Goal: Find specific page/section: Find specific page/section

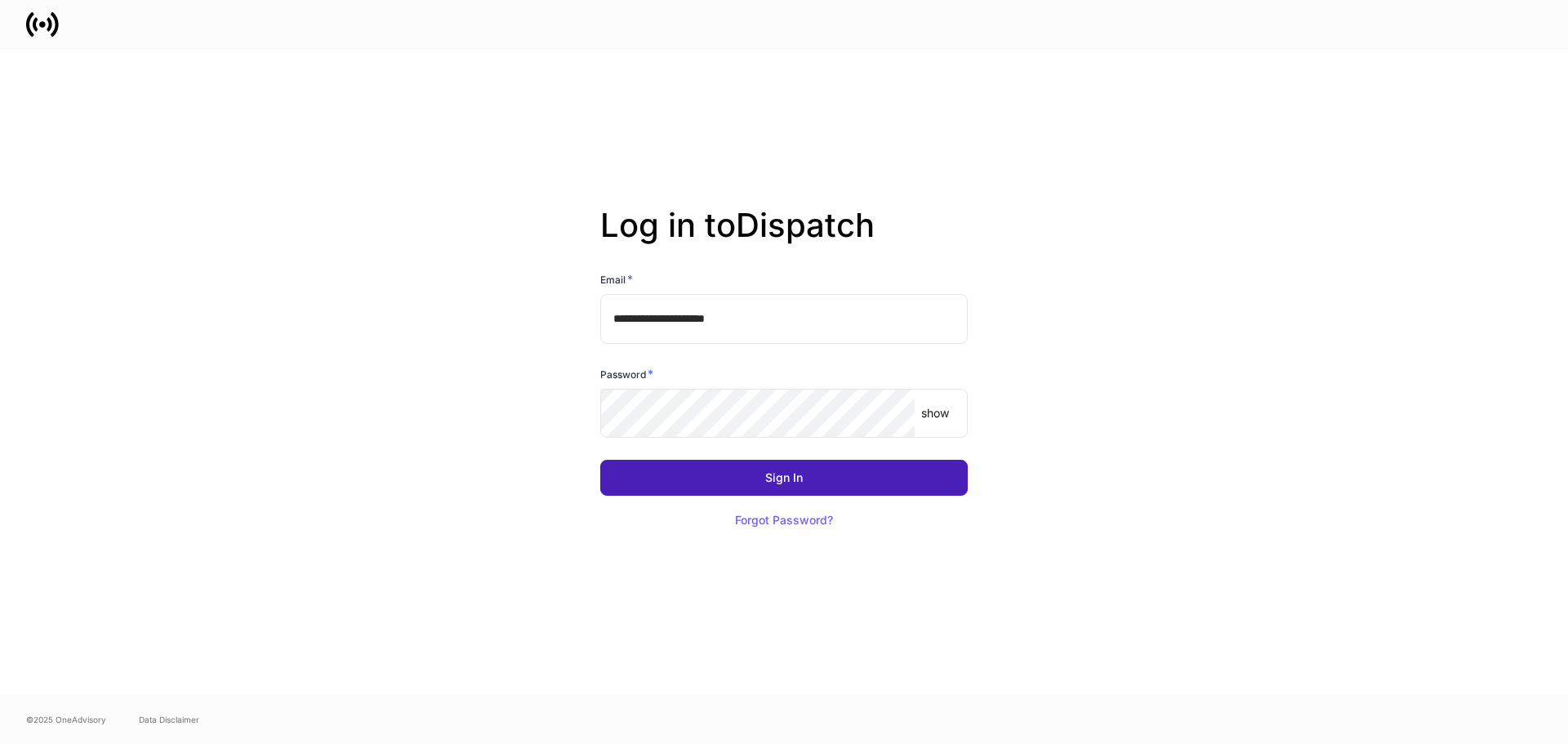
click at [803, 474] on button "Sign In" at bounding box center [784, 478] width 367 height 36
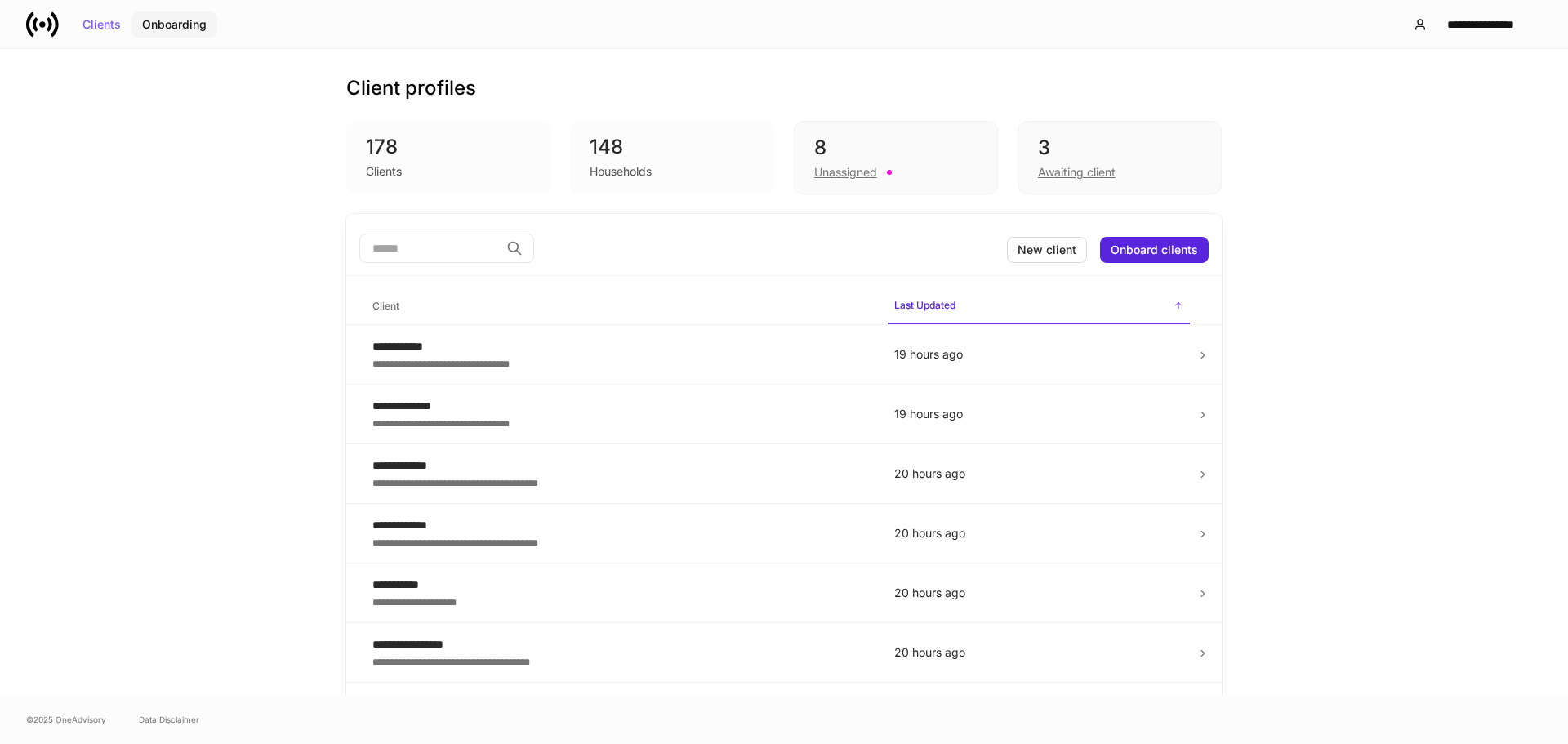
drag, startPoint x: 172, startPoint y: 26, endPoint x: 244, endPoint y: 48, distance: 75.3
click at [172, 24] on div "Onboarding" at bounding box center [174, 24] width 65 height 11
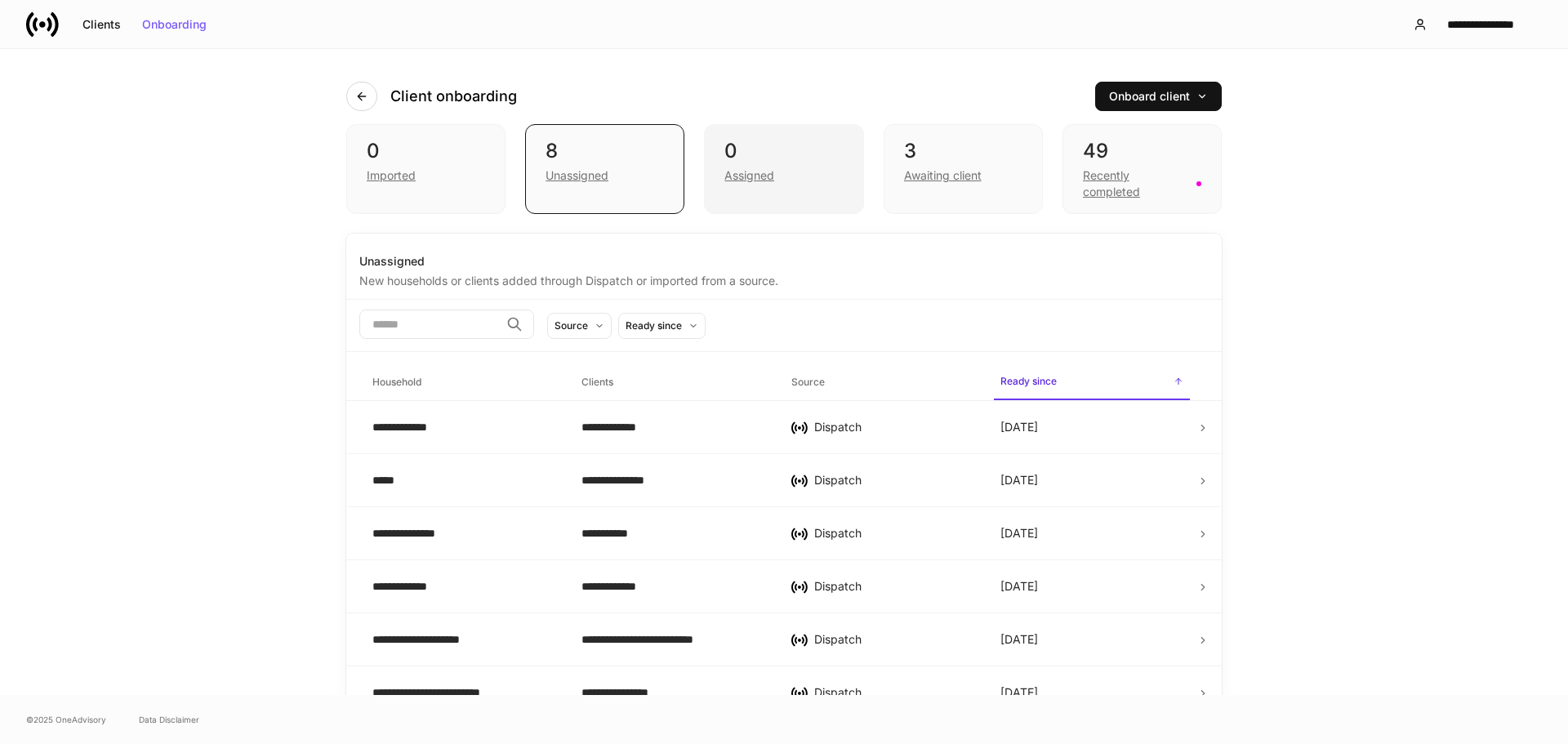
click at [760, 191] on div "0 Assigned" at bounding box center [784, 169] width 159 height 90
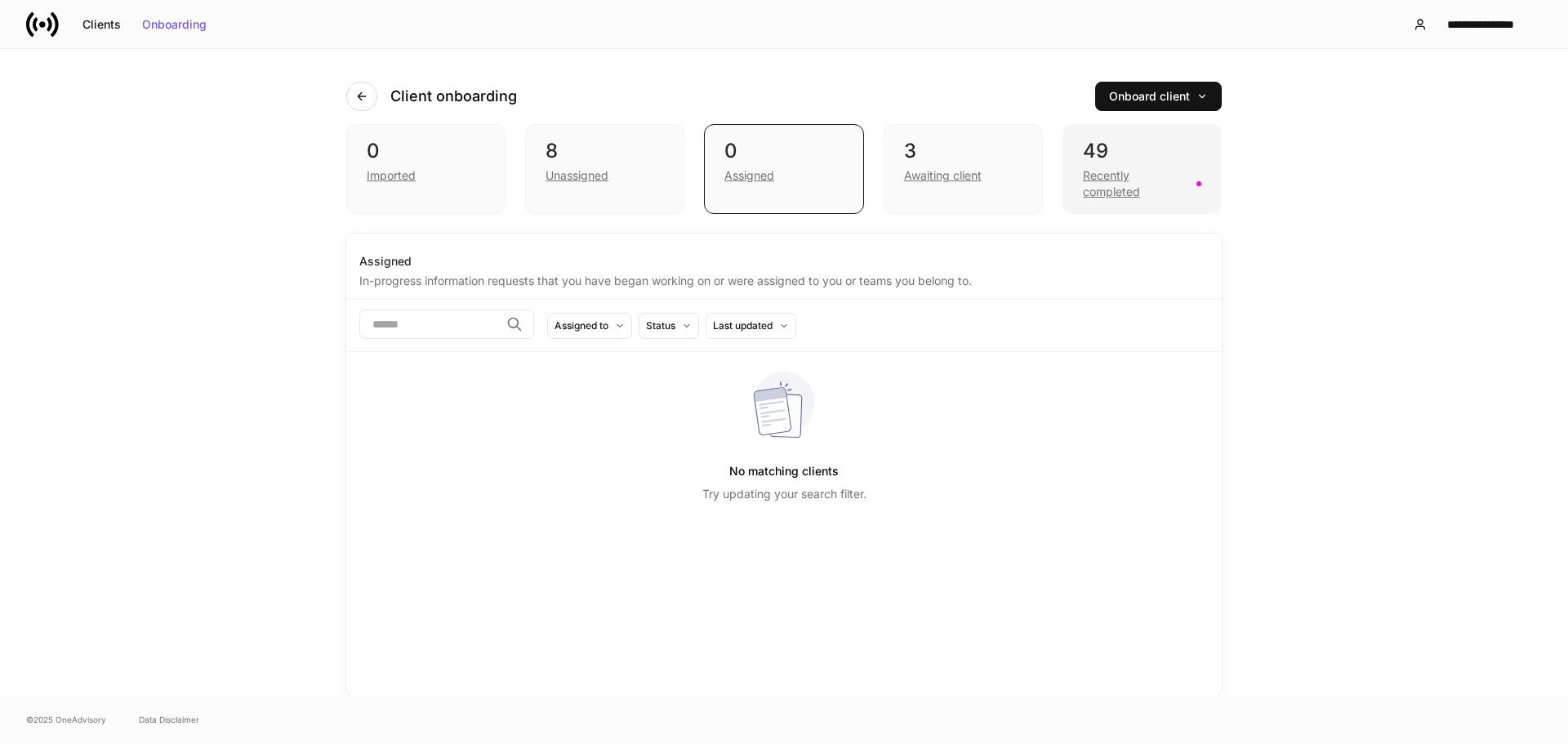
click at [1137, 157] on div "49" at bounding box center [1141, 151] width 118 height 26
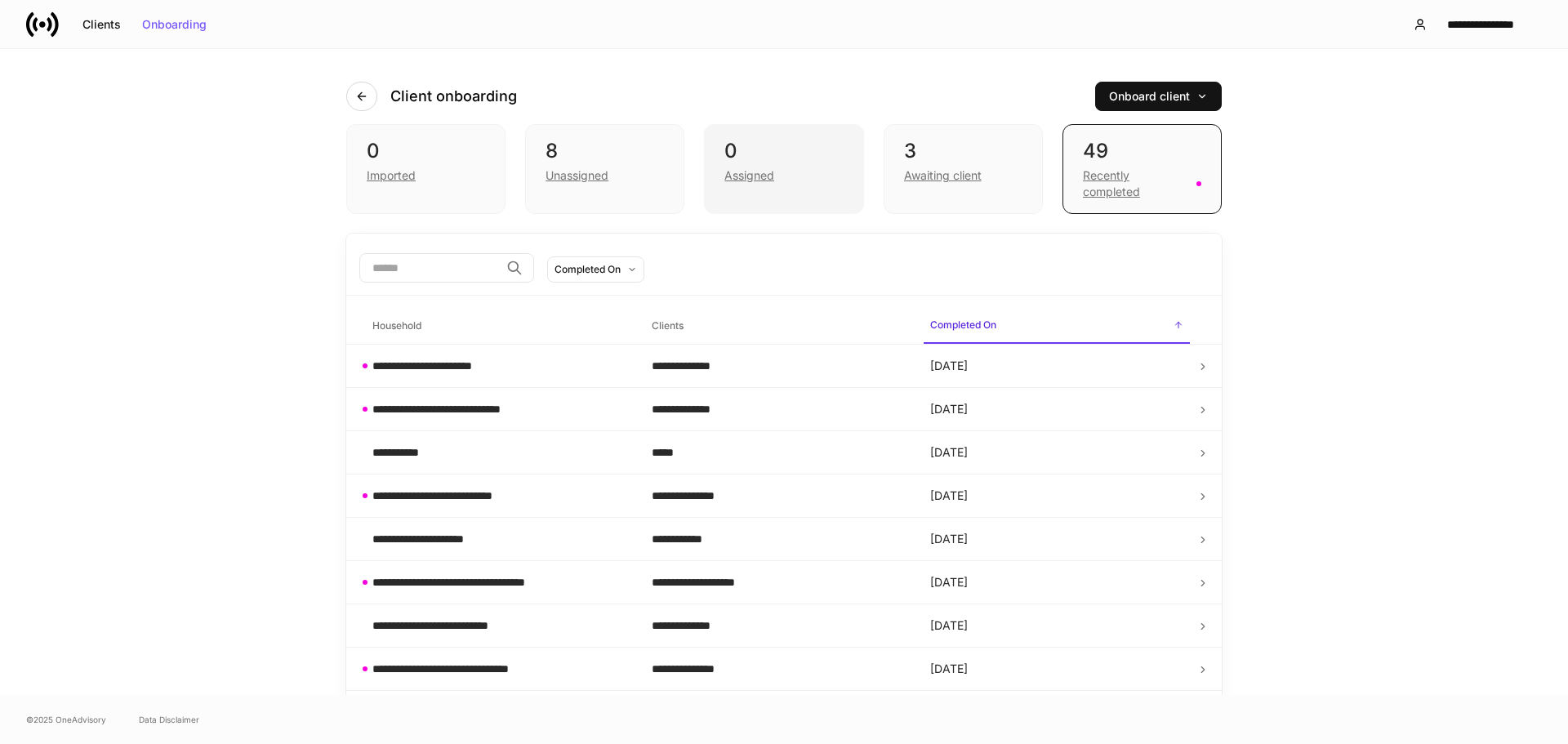
click at [760, 169] on div "Assigned" at bounding box center [749, 175] width 50 height 16
